Goal: Task Accomplishment & Management: Manage account settings

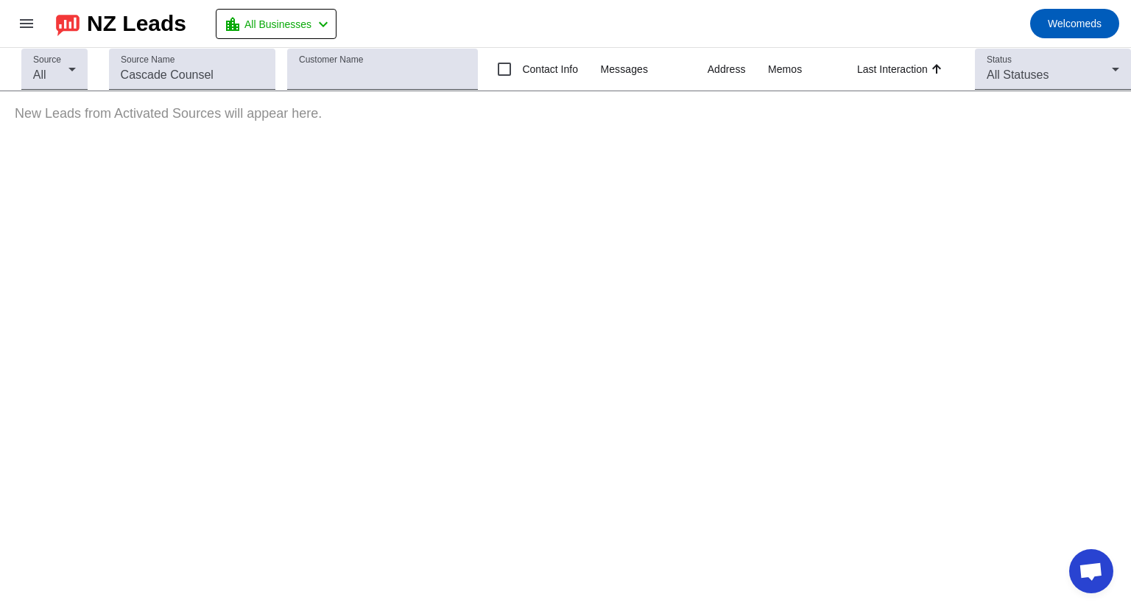
click at [34, 21] on mat-icon "menu" at bounding box center [27, 24] width 18 height 18
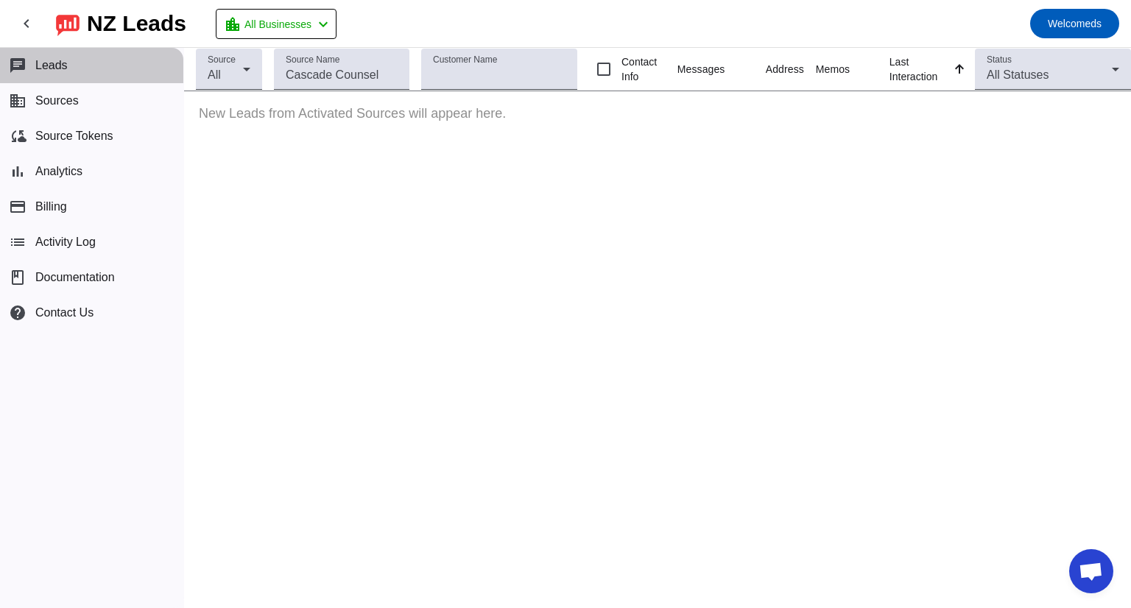
click at [70, 63] on button "chat Leads" at bounding box center [91, 65] width 183 height 35
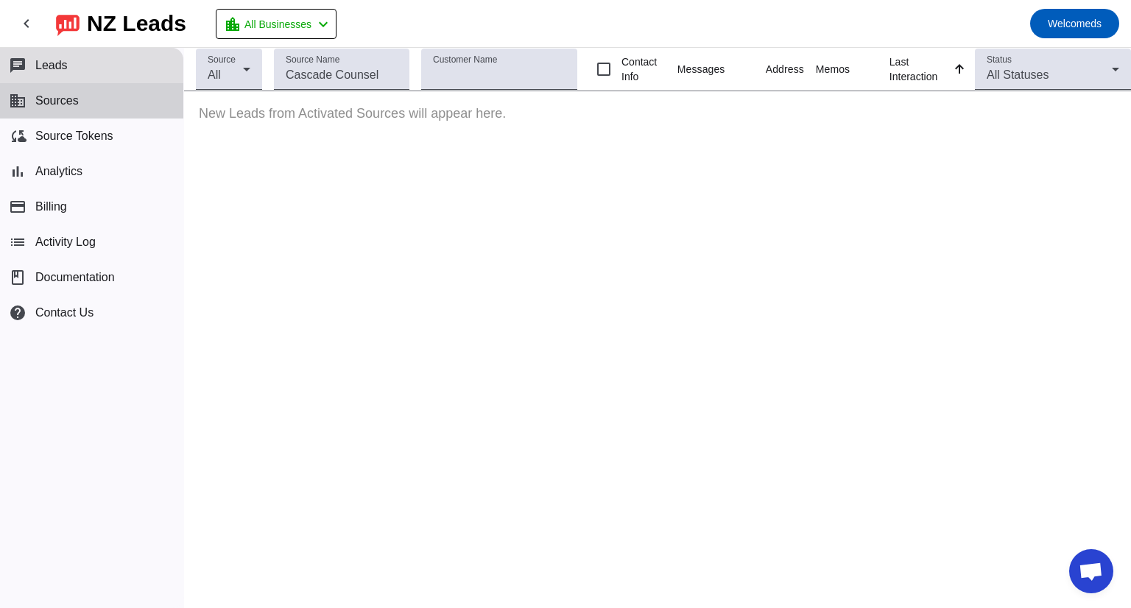
click at [52, 94] on span "Sources" at bounding box center [56, 100] width 43 height 13
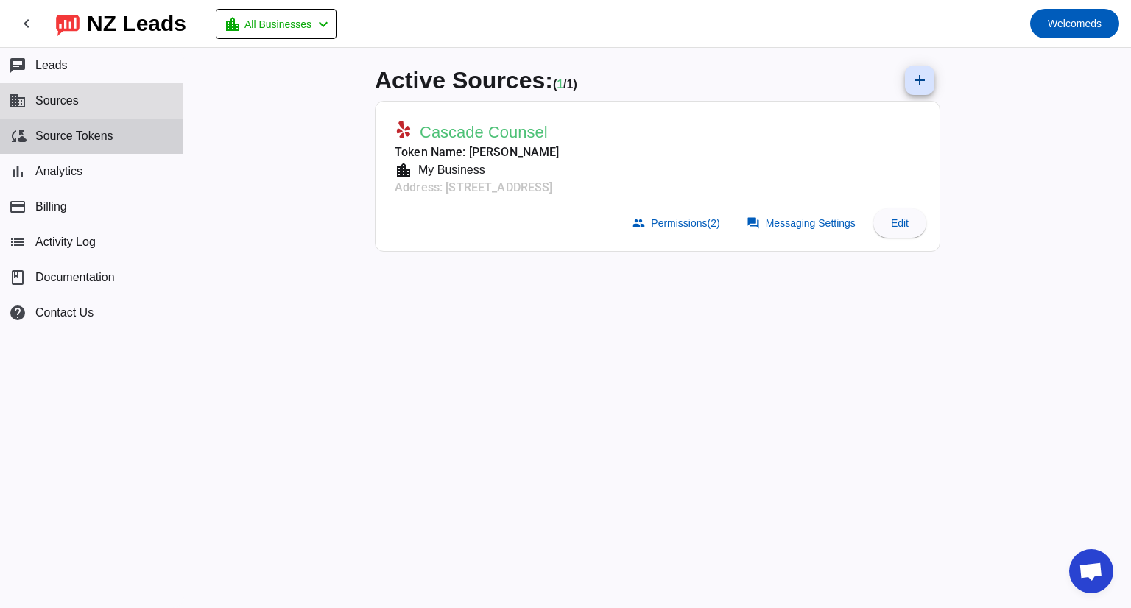
click at [67, 146] on button "cloud_sync Source Tokens" at bounding box center [91, 136] width 183 height 35
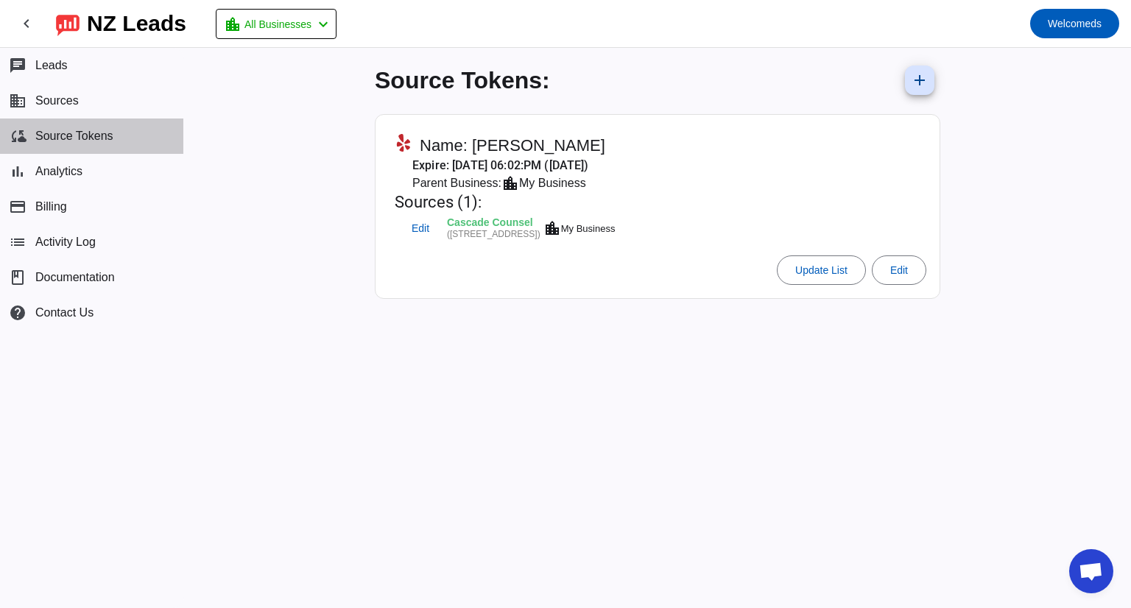
click at [73, 124] on button "cloud_sync Source Tokens" at bounding box center [91, 136] width 183 height 35
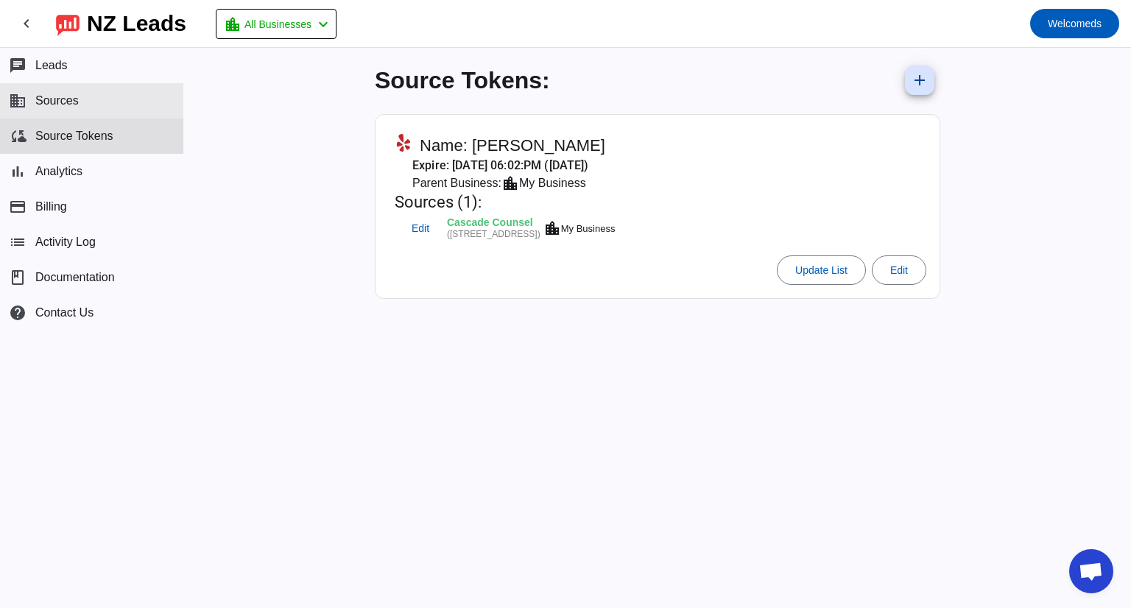
click at [57, 112] on button "business Sources" at bounding box center [91, 100] width 183 height 35
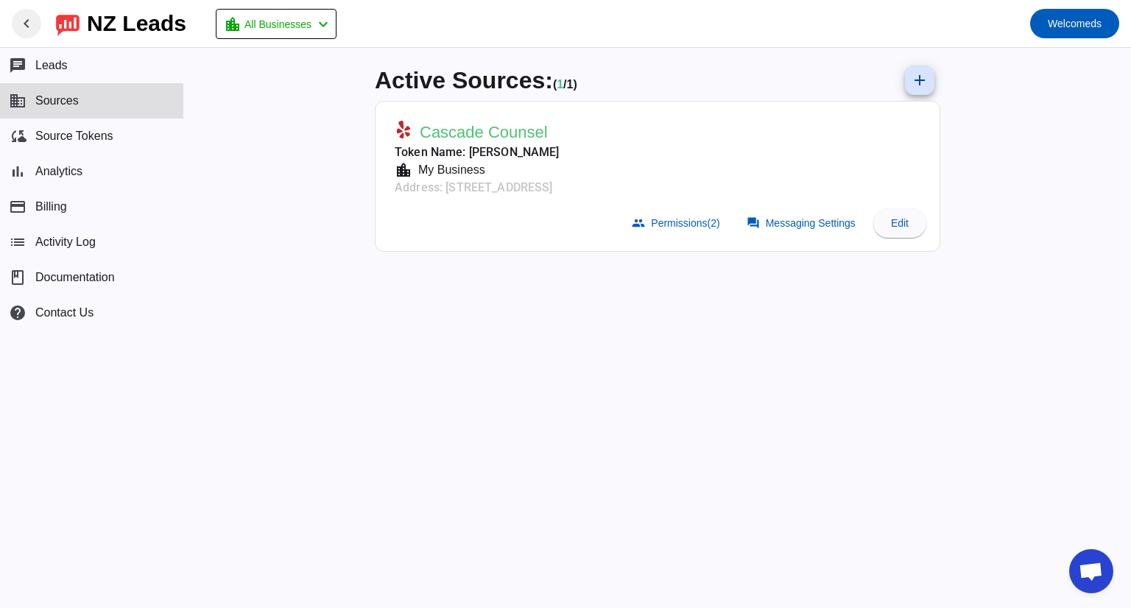
click at [35, 24] on mat-icon "chevron_left" at bounding box center [27, 24] width 18 height 18
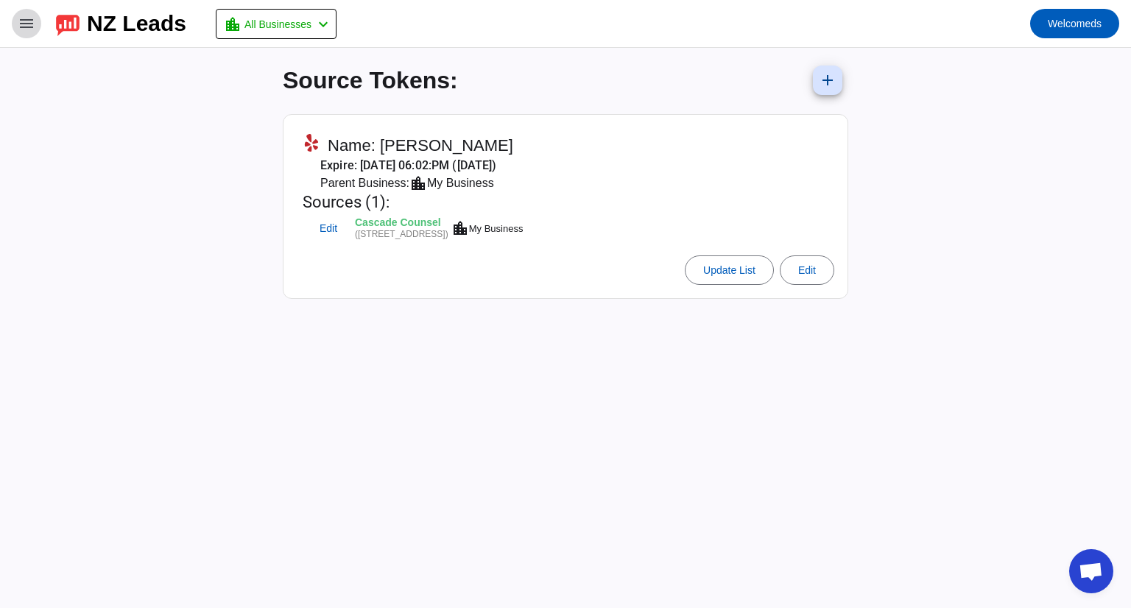
click at [26, 15] on mat-icon "menu" at bounding box center [27, 24] width 18 height 18
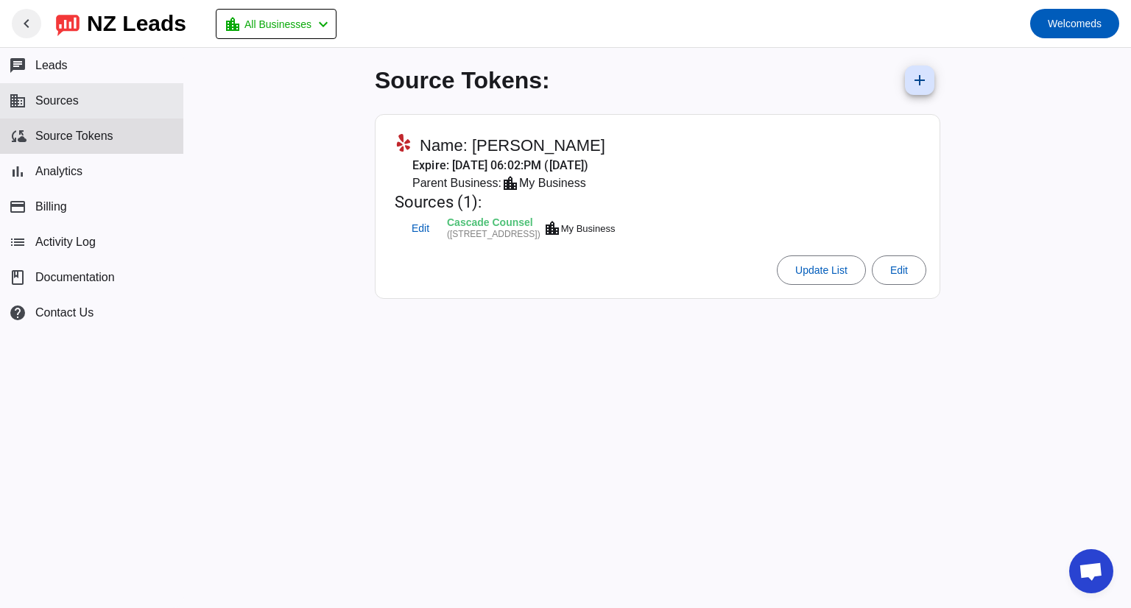
click at [52, 108] on button "business Sources" at bounding box center [91, 100] width 183 height 35
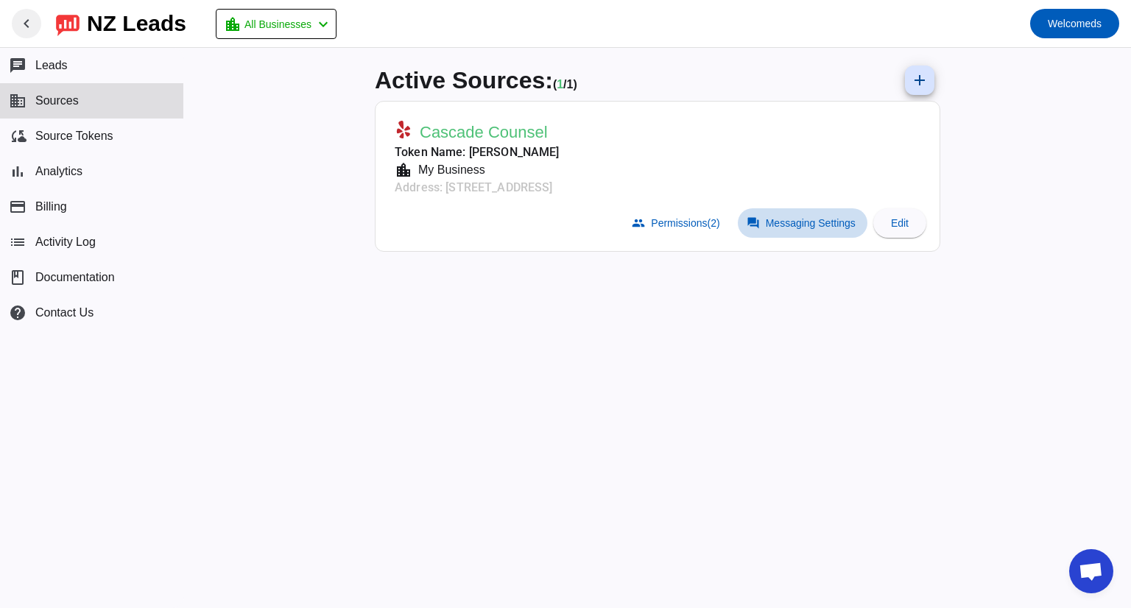
click at [778, 217] on span "Messaging Settings" at bounding box center [811, 223] width 90 height 12
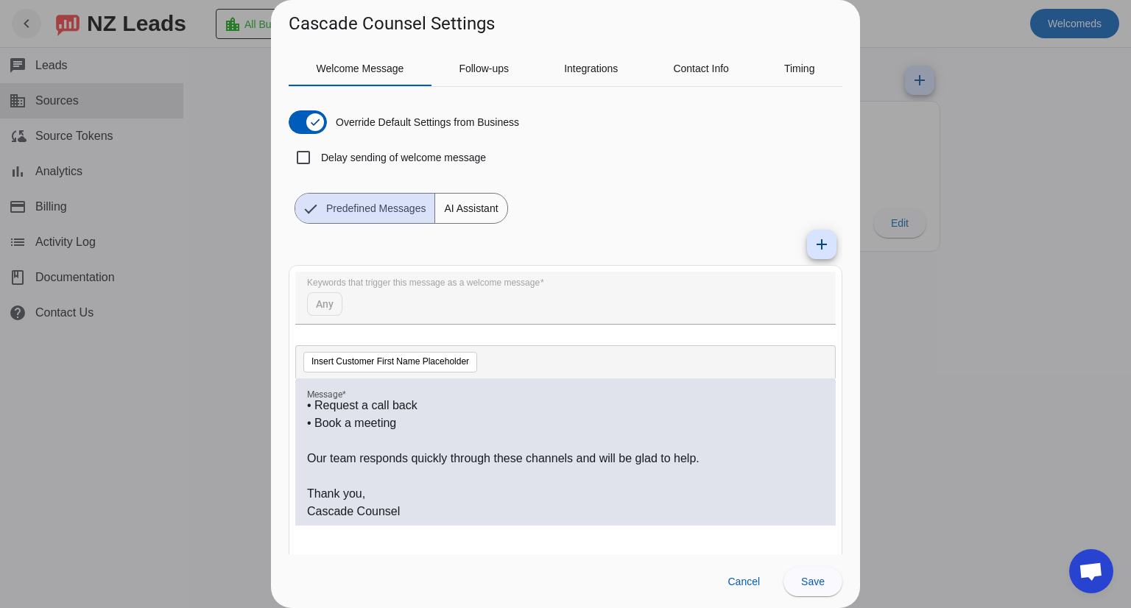
scroll to position [36, 0]
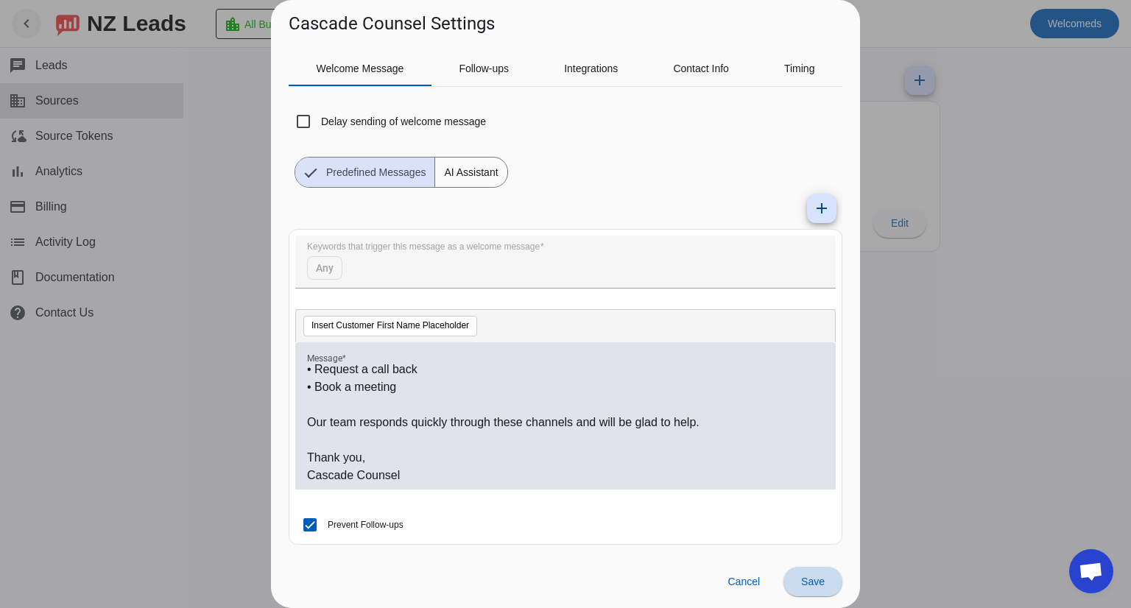
click at [825, 577] on span at bounding box center [813, 581] width 59 height 35
